Goal: Task Accomplishment & Management: Use online tool/utility

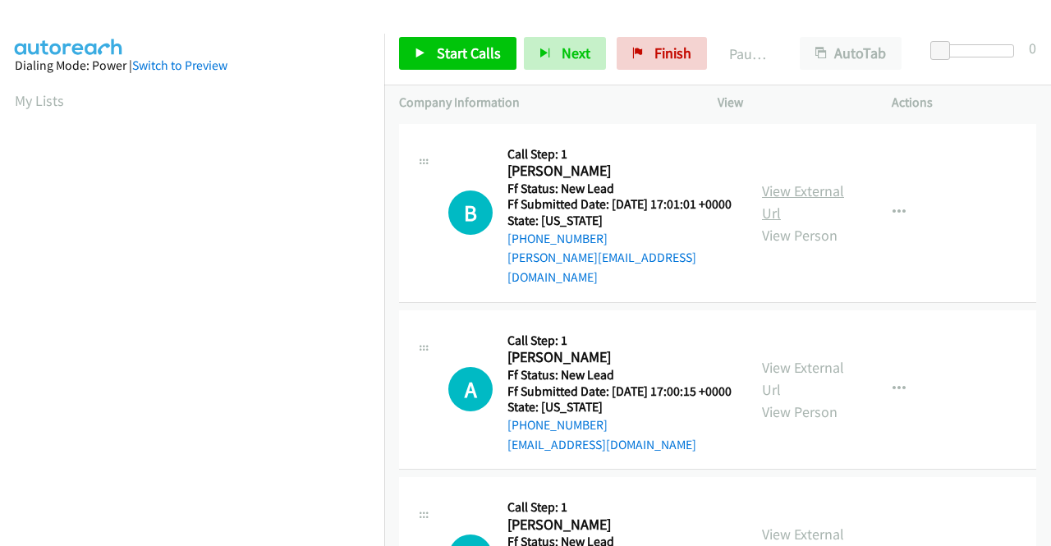
click at [806, 192] on link "View External Url" at bounding box center [803, 201] width 82 height 41
click at [822, 379] on link "View External Url" at bounding box center [803, 378] width 82 height 41
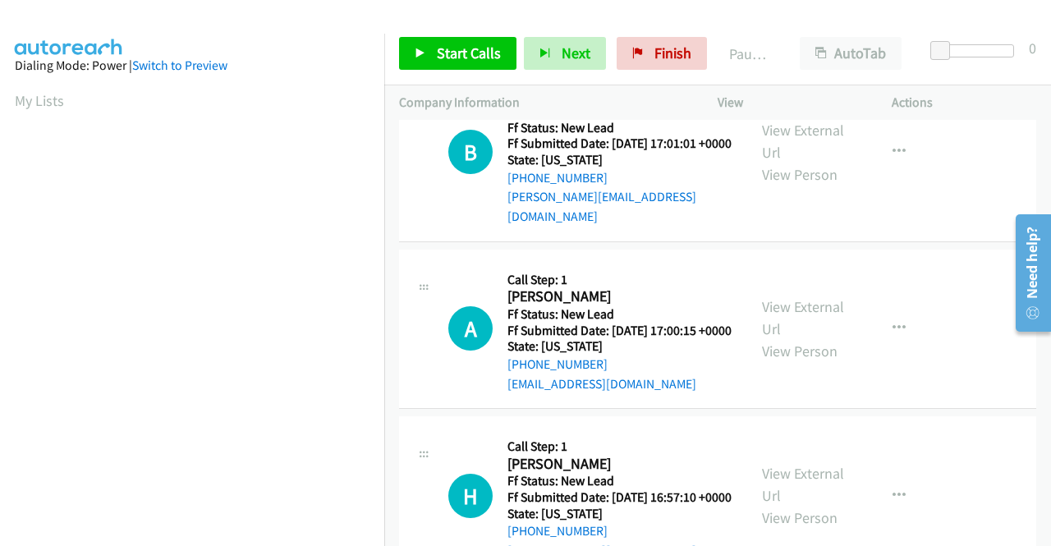
scroll to position [82, 0]
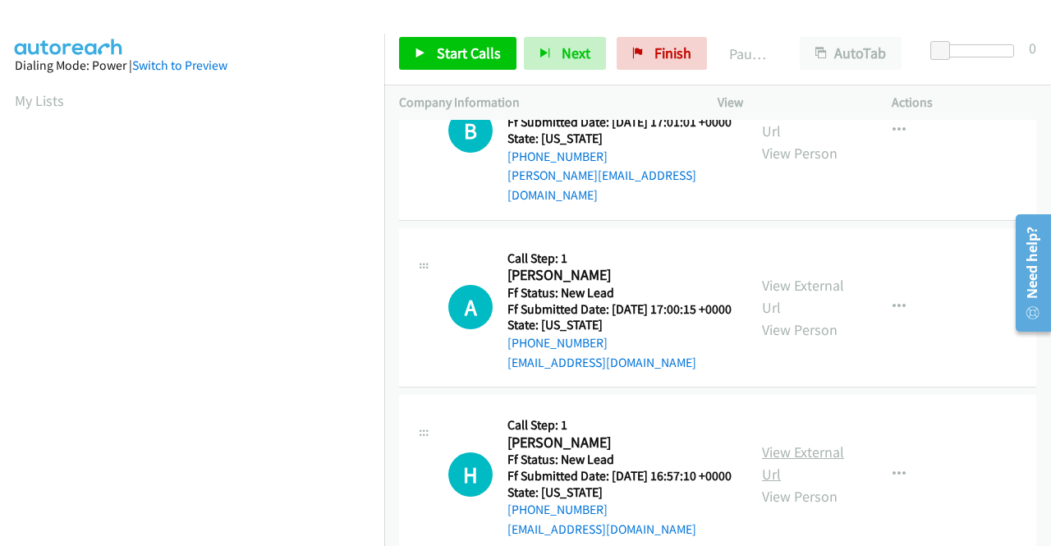
click at [815, 474] on link "View External Url" at bounding box center [803, 463] width 82 height 41
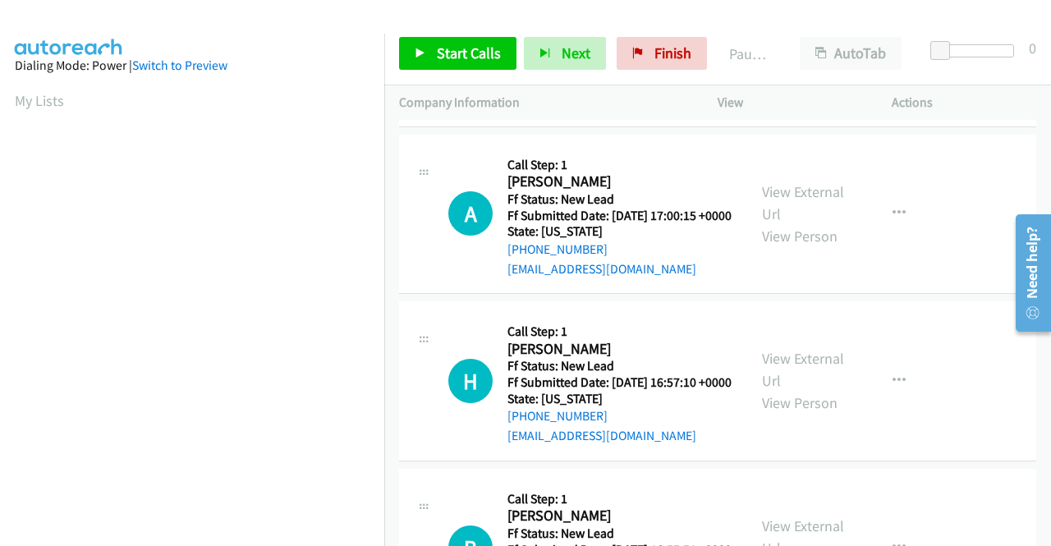
scroll to position [246, 0]
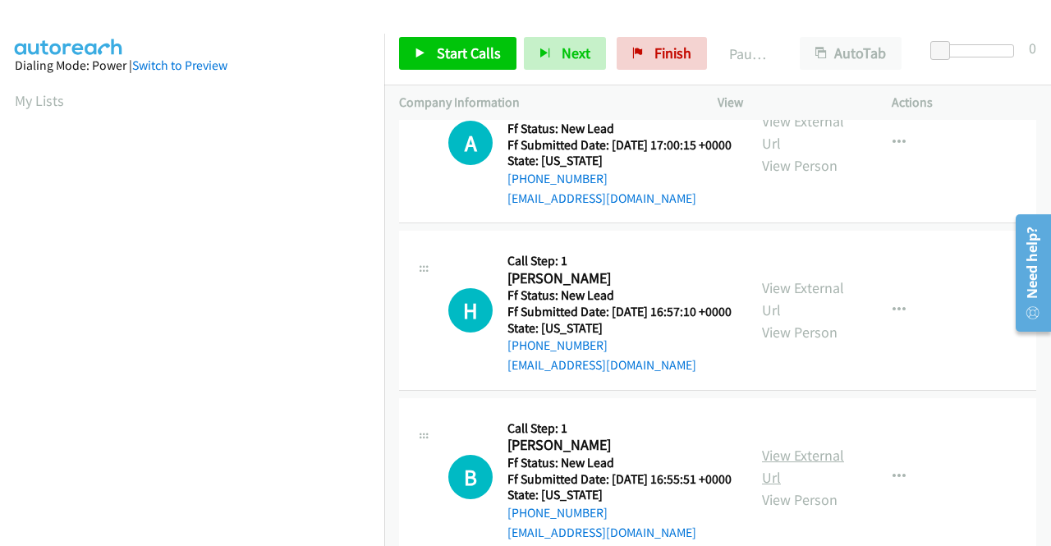
click at [816, 487] on link "View External Url" at bounding box center [803, 466] width 82 height 41
click at [480, 34] on div "Start Calls Pause Next Finish Paused AutoTab AutoTab 0" at bounding box center [717, 53] width 667 height 63
click at [494, 48] on span "Start Calls" at bounding box center [469, 53] width 64 height 19
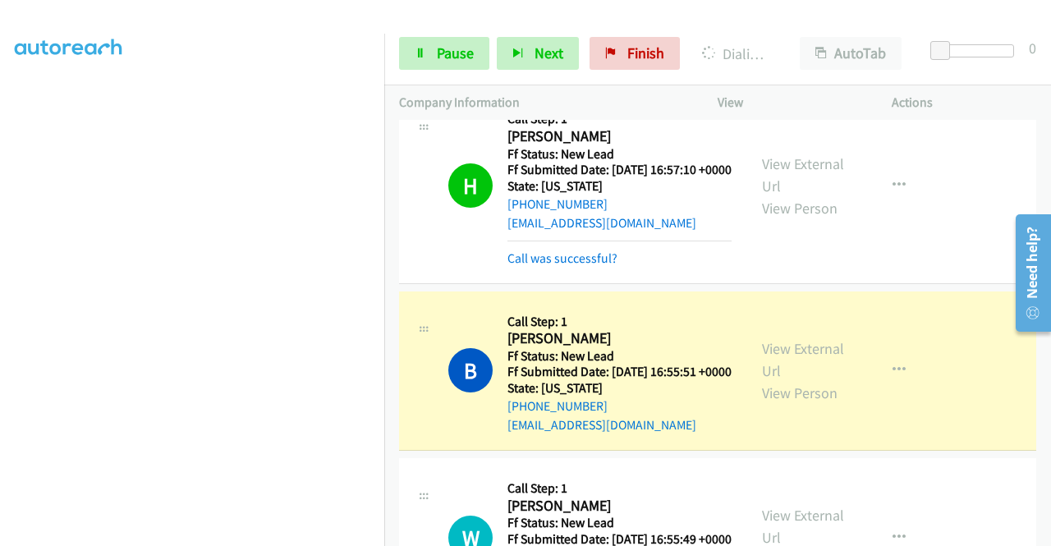
scroll to position [493, 0]
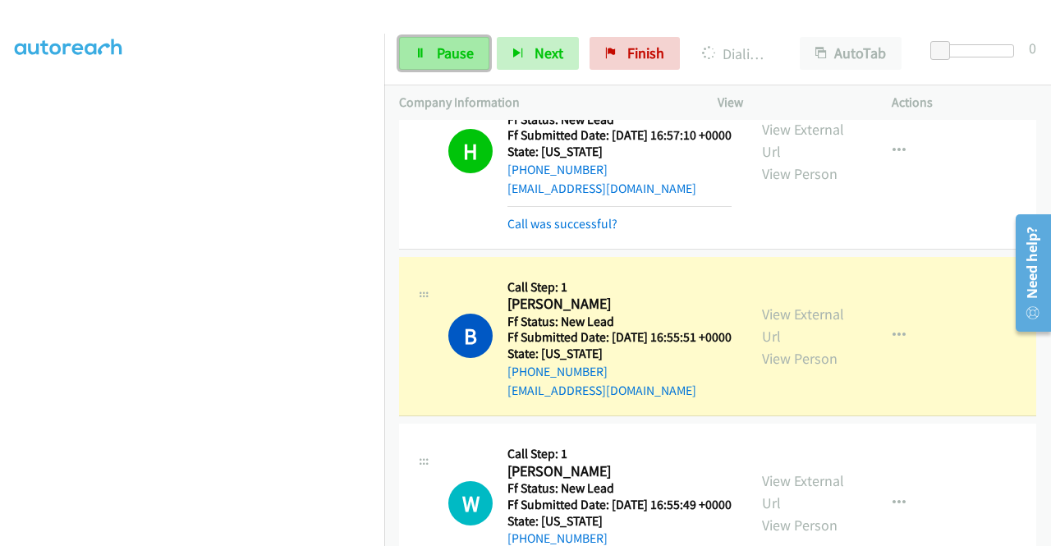
click at [431, 60] on link "Pause" at bounding box center [444, 53] width 90 height 33
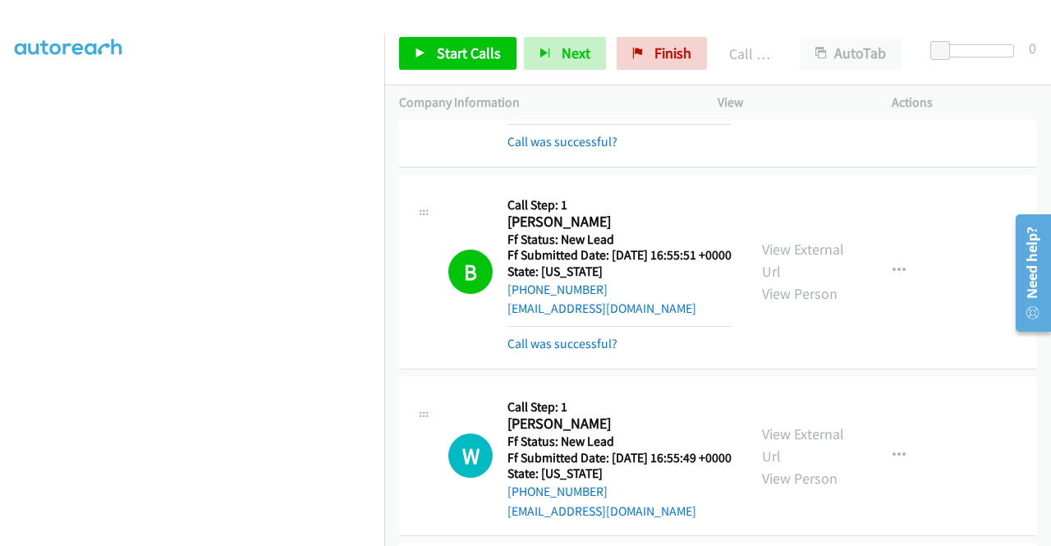
scroll to position [657, 0]
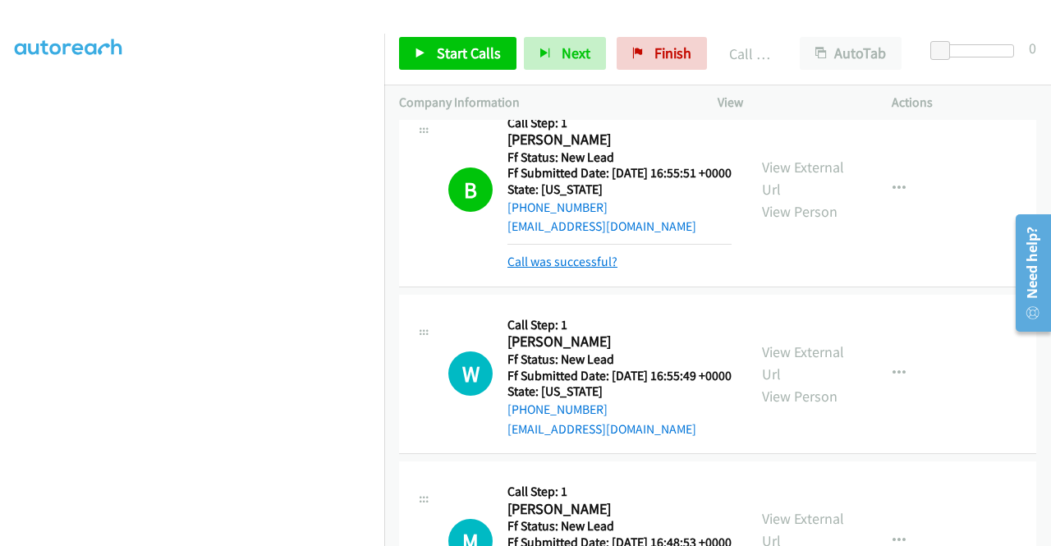
click at [587, 269] on link "Call was successful?" at bounding box center [563, 262] width 110 height 16
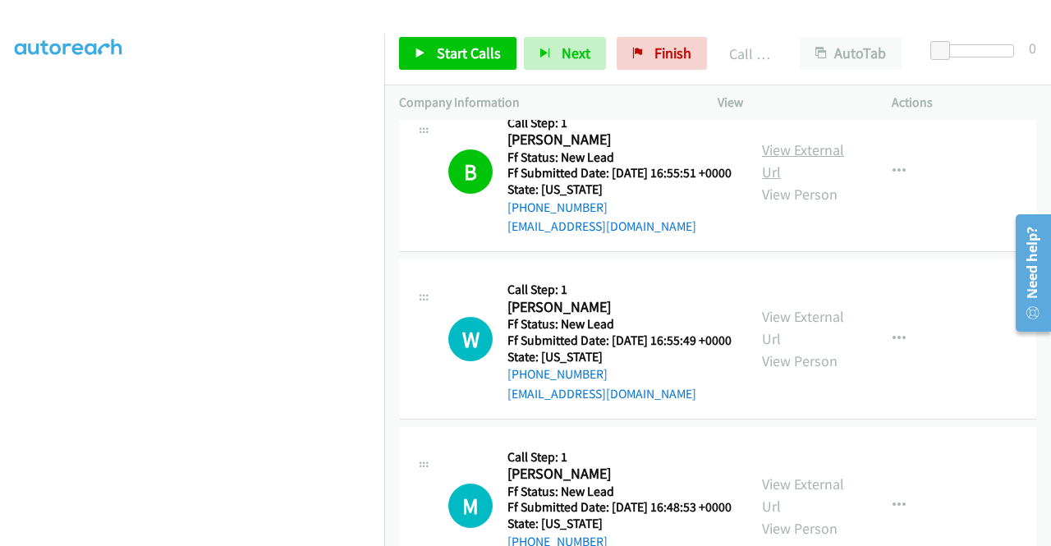
click at [803, 181] on link "View External Url" at bounding box center [803, 160] width 82 height 41
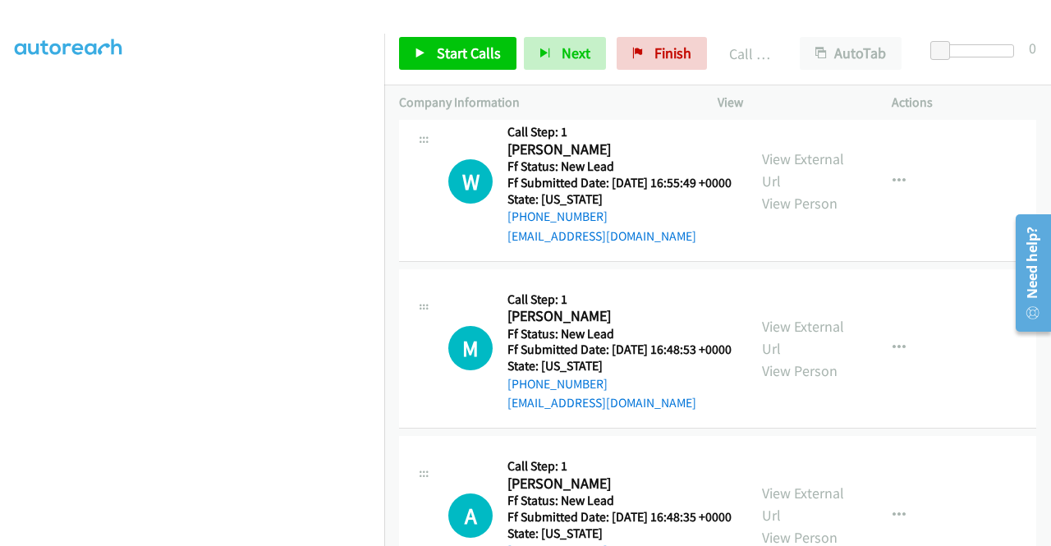
scroll to position [821, 0]
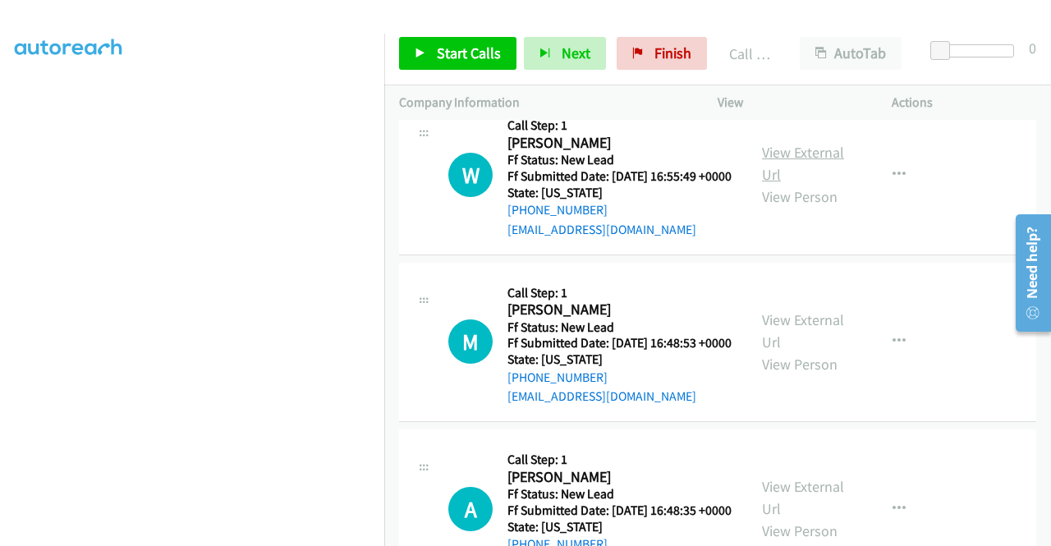
click at [829, 184] on link "View External Url" at bounding box center [803, 163] width 82 height 41
click at [818, 351] on link "View External Url" at bounding box center [803, 330] width 82 height 41
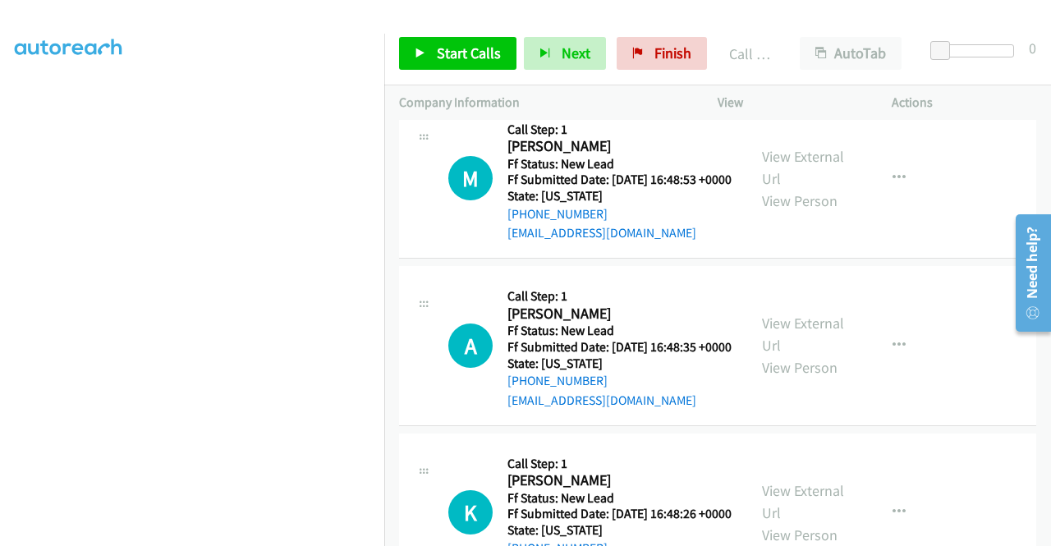
scroll to position [985, 0]
click at [809, 354] on link "View External Url" at bounding box center [803, 333] width 82 height 41
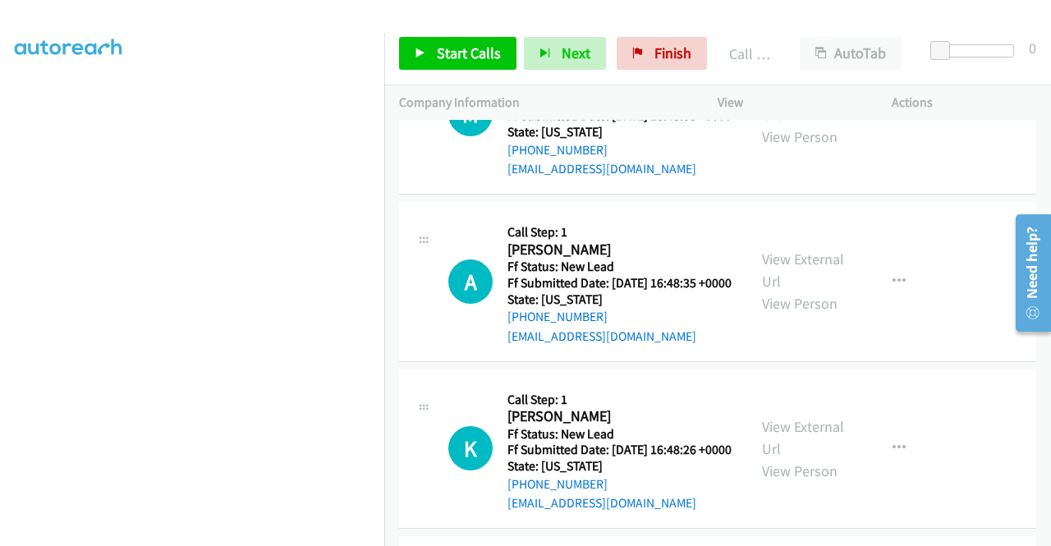
scroll to position [1150, 0]
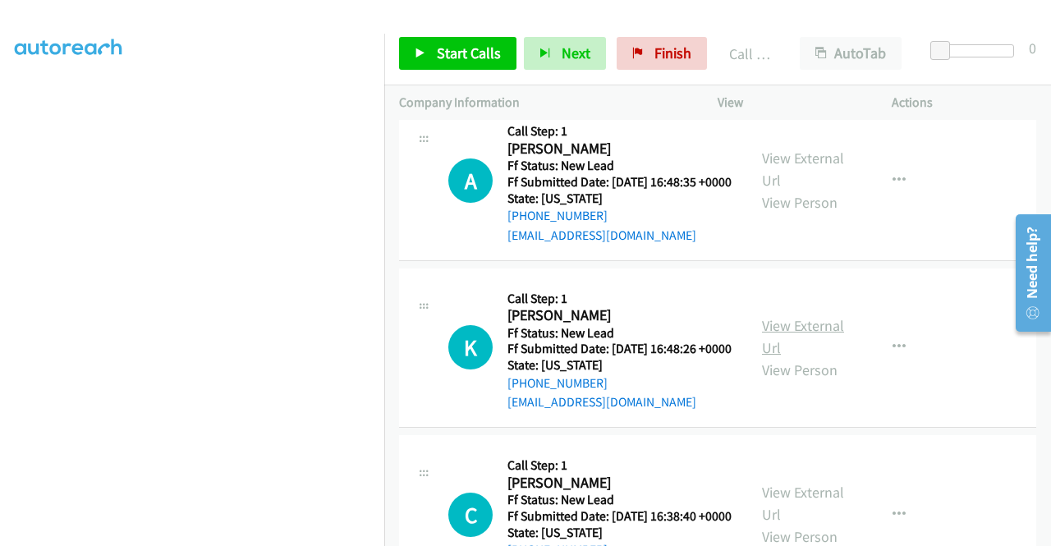
click at [817, 357] on link "View External Url" at bounding box center [803, 336] width 82 height 41
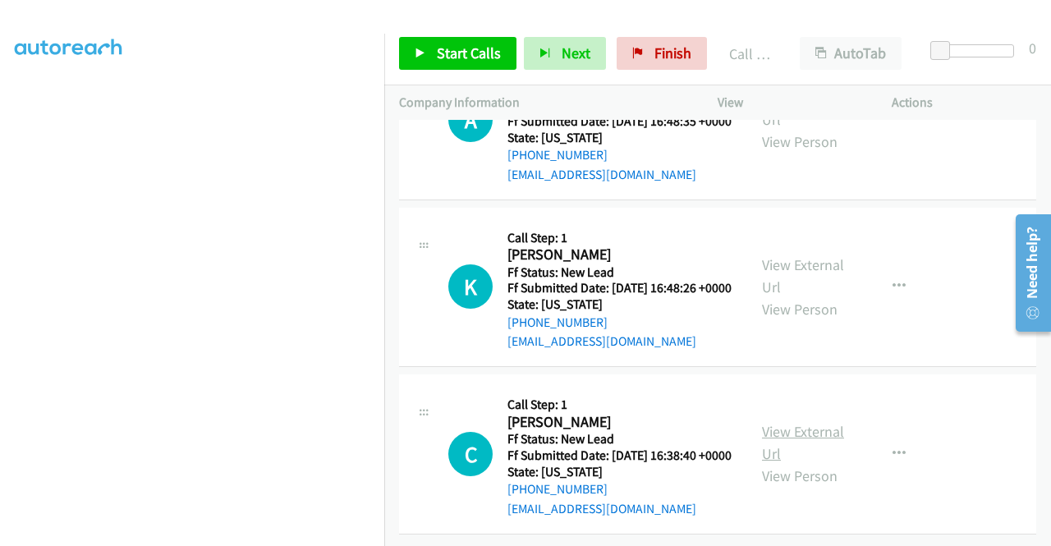
scroll to position [1345, 0]
click at [806, 422] on link "View External Url" at bounding box center [803, 442] width 82 height 41
click at [480, 52] on span "Start Calls" at bounding box center [469, 53] width 64 height 19
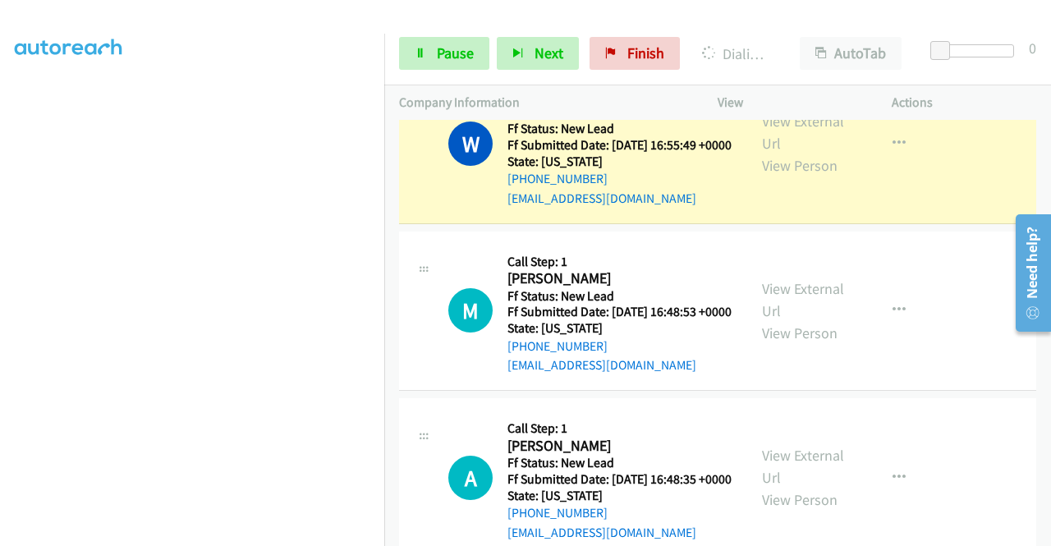
scroll to position [770, 0]
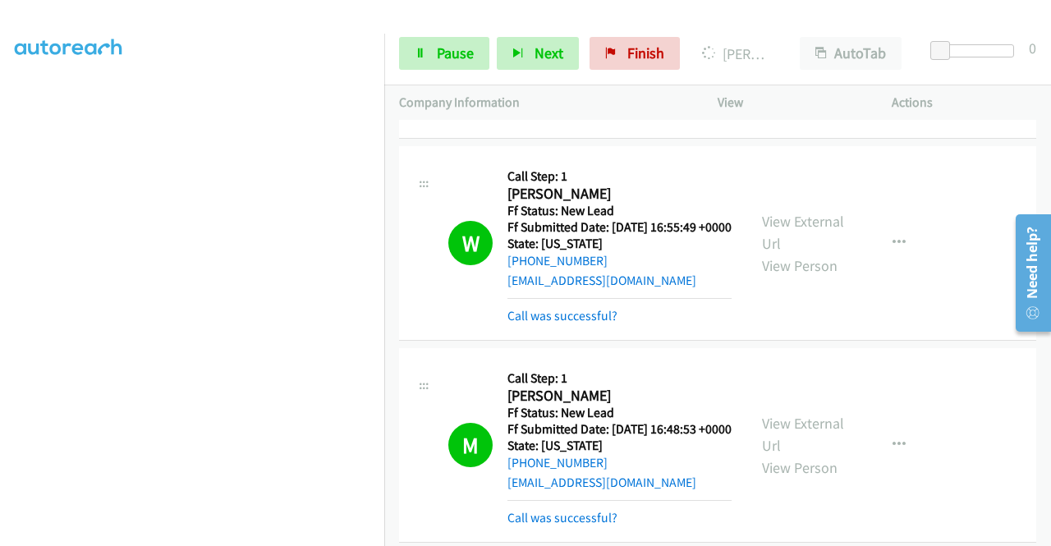
click at [963, 341] on div "W Callback Scheduled Call Step: 1 [PERSON_NAME] America/Phoenix Ff Status: New …" at bounding box center [717, 243] width 637 height 195
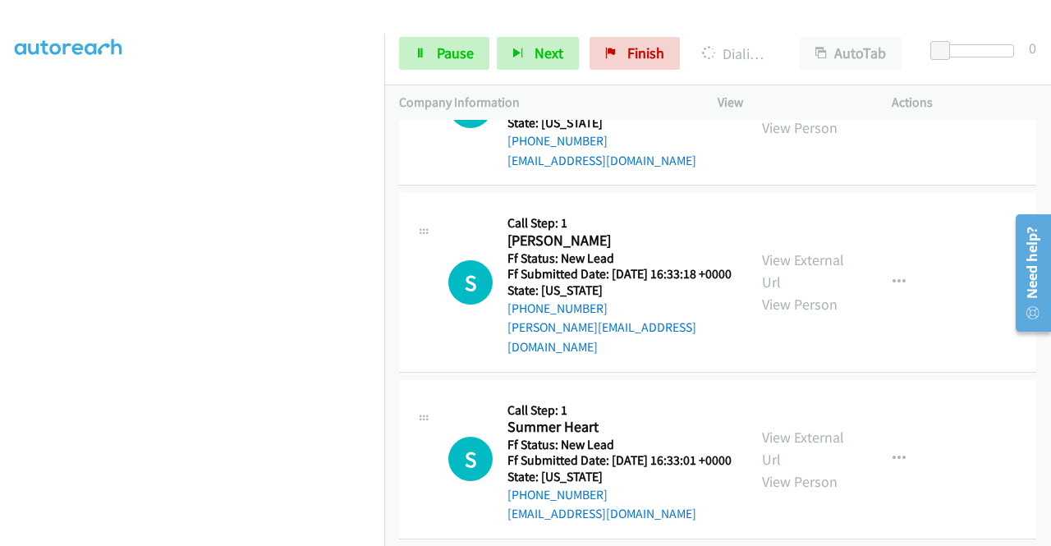
scroll to position [1674, 0]
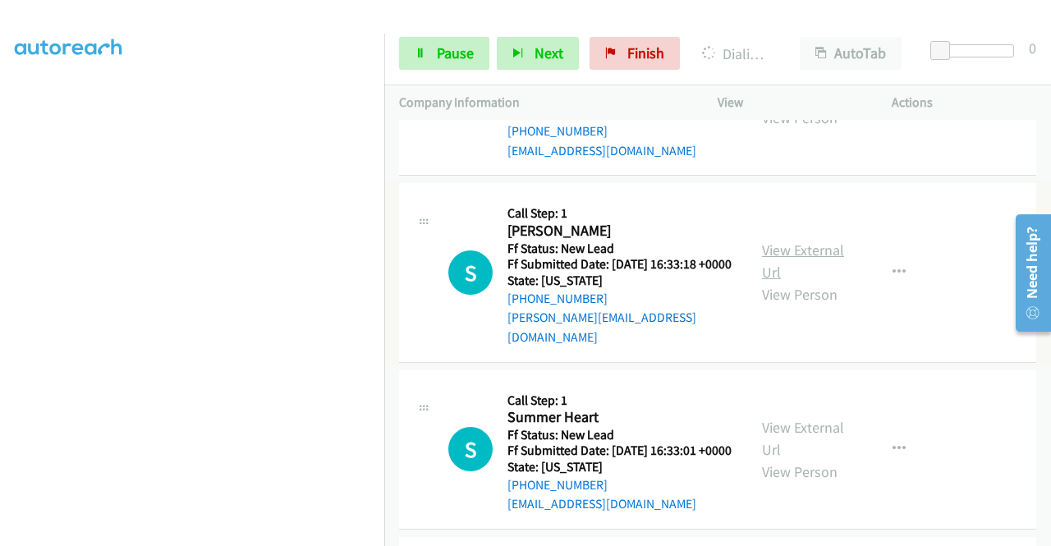
click at [802, 282] on link "View External Url" at bounding box center [803, 261] width 82 height 41
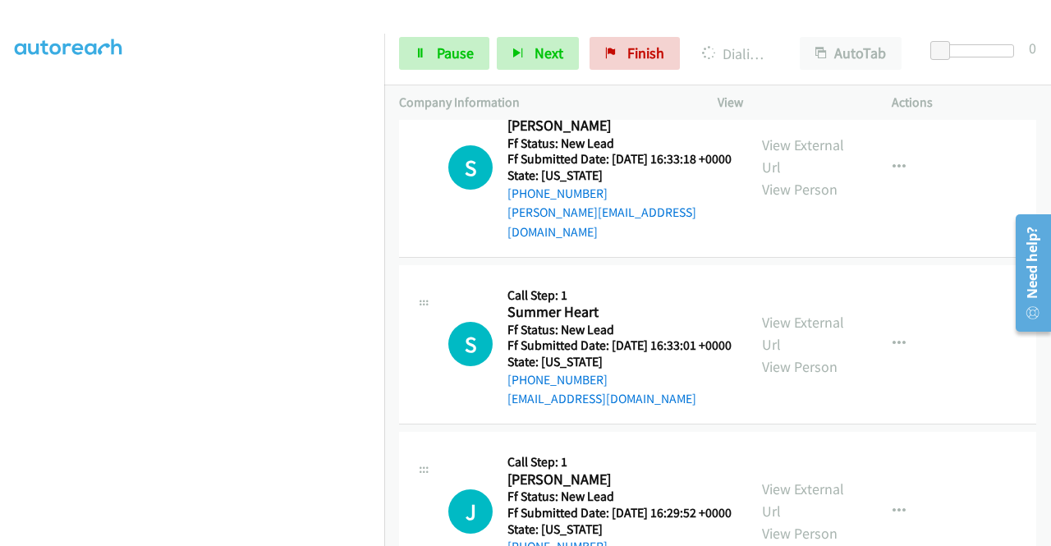
scroll to position [1838, 0]
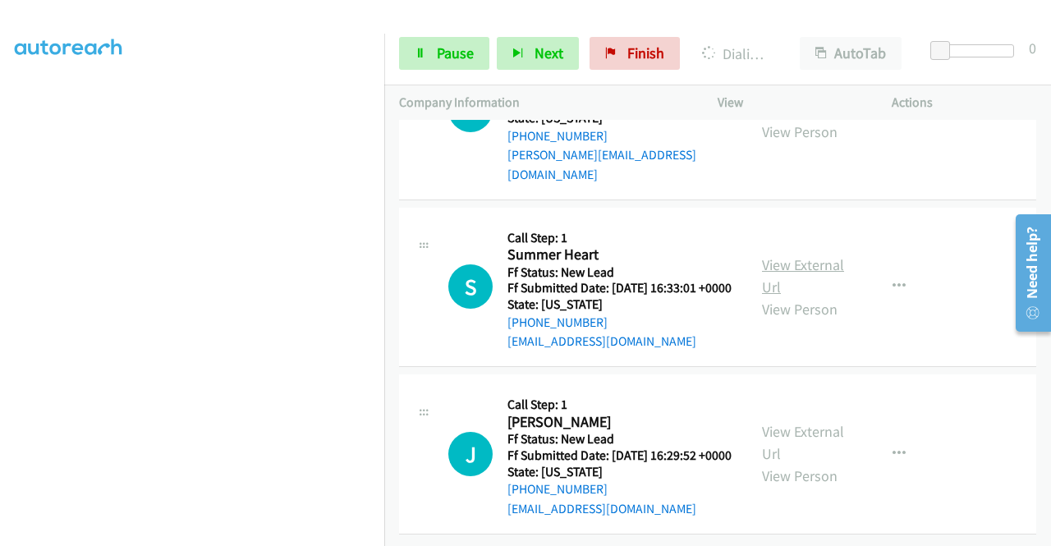
click at [819, 296] on link "View External Url" at bounding box center [803, 275] width 82 height 41
click at [819, 422] on link "View External Url" at bounding box center [803, 442] width 82 height 41
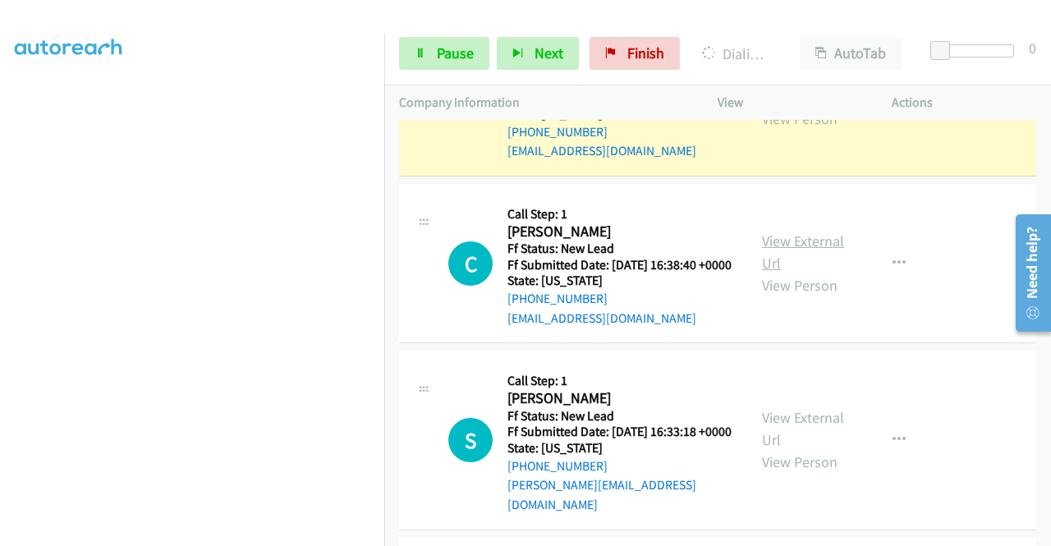
scroll to position [1506, 0]
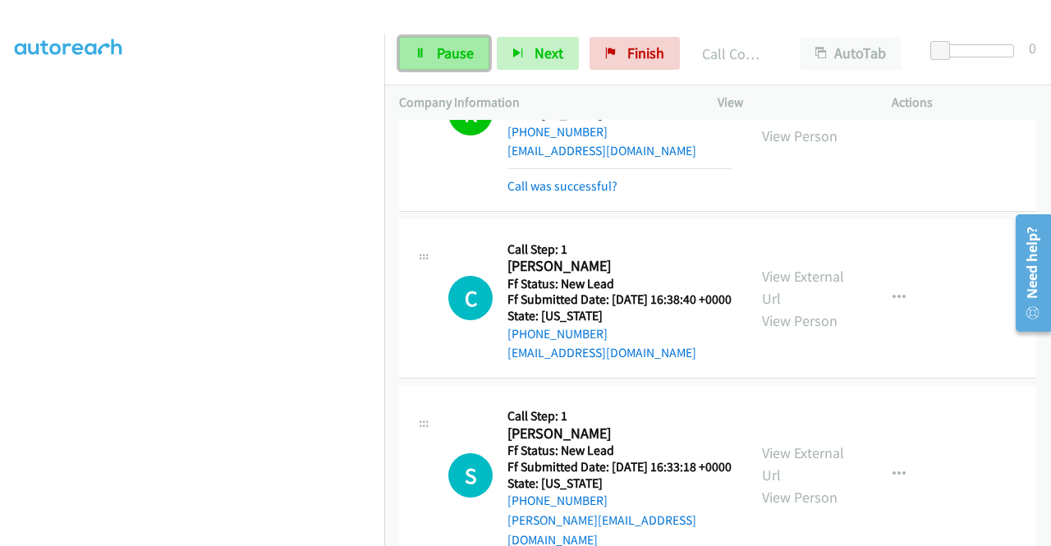
click at [463, 55] on span "Pause" at bounding box center [455, 53] width 37 height 19
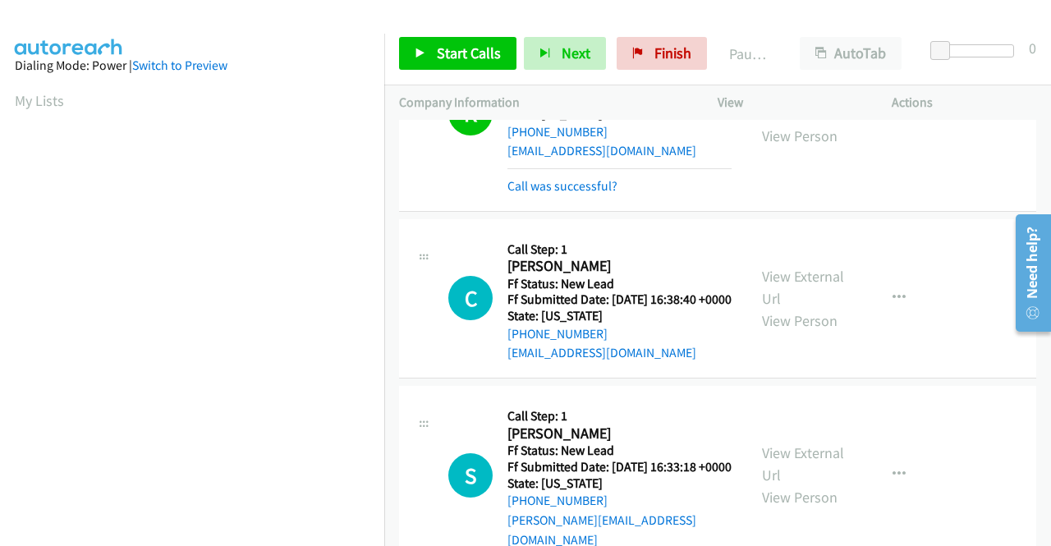
scroll to position [374, 0]
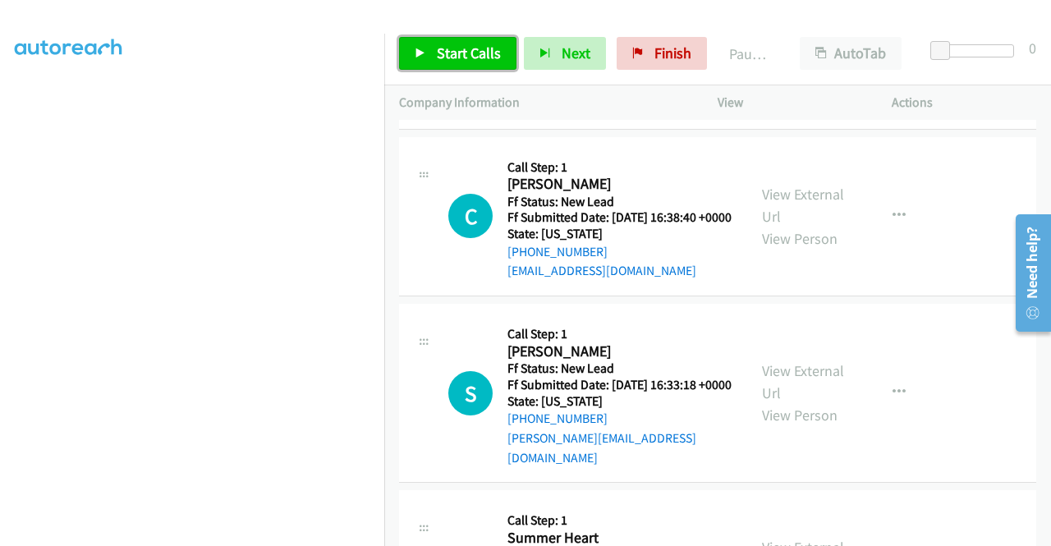
click at [469, 48] on span "Start Calls" at bounding box center [469, 53] width 64 height 19
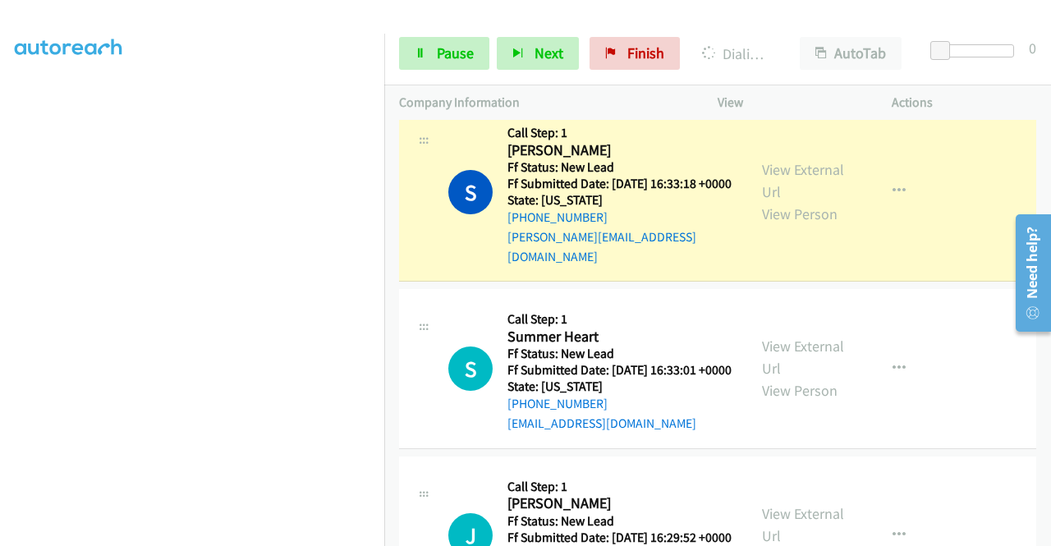
scroll to position [1705, 0]
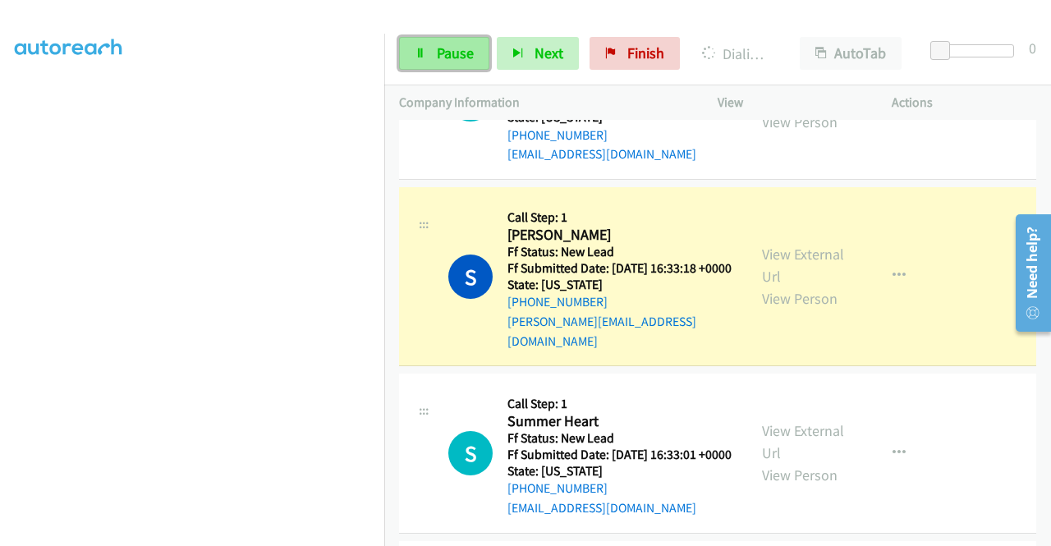
click at [454, 58] on span "Pause" at bounding box center [455, 53] width 37 height 19
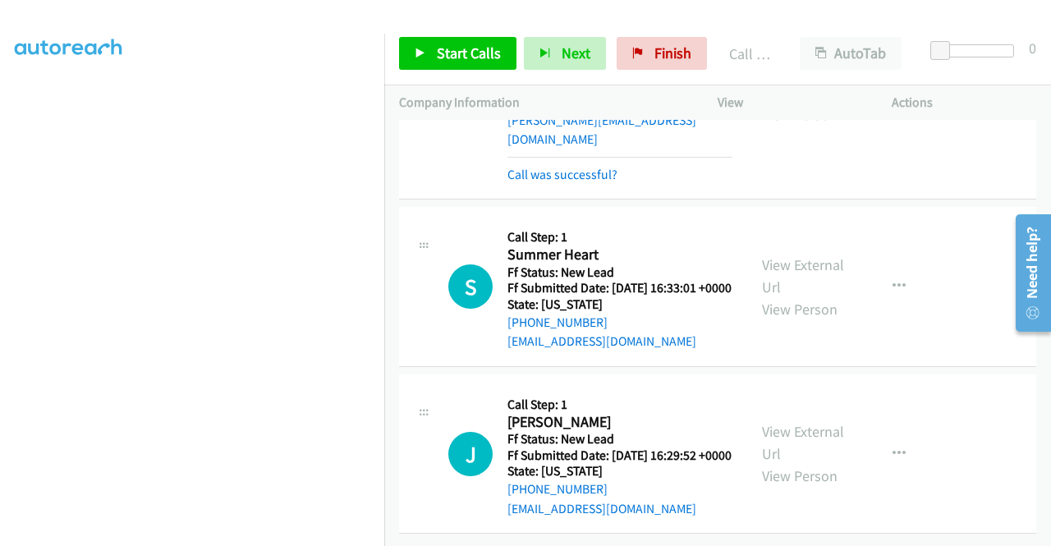
scroll to position [2102, 0]
click at [480, 53] on span "Start Calls" at bounding box center [469, 53] width 64 height 19
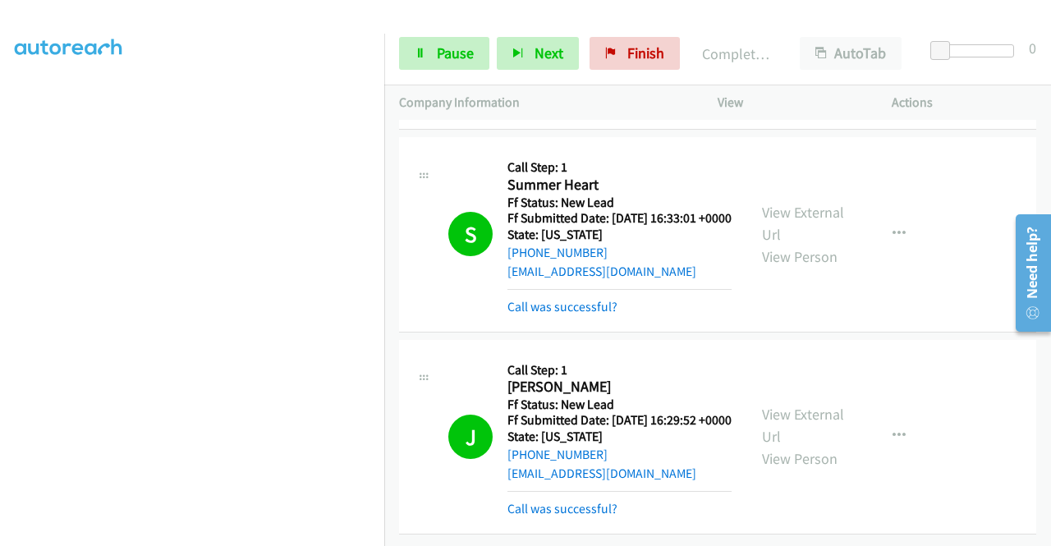
scroll to position [2225, 0]
click at [645, 44] on span "Finish" at bounding box center [645, 53] width 37 height 19
